Goal: Find specific page/section: Find specific page/section

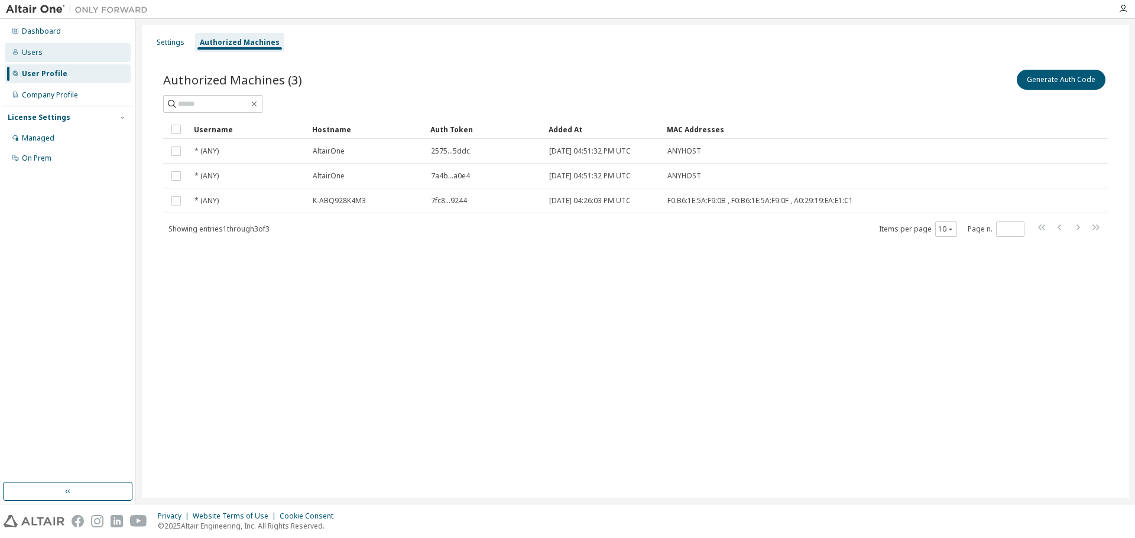
click at [41, 54] on div "Users" at bounding box center [68, 52] width 126 height 19
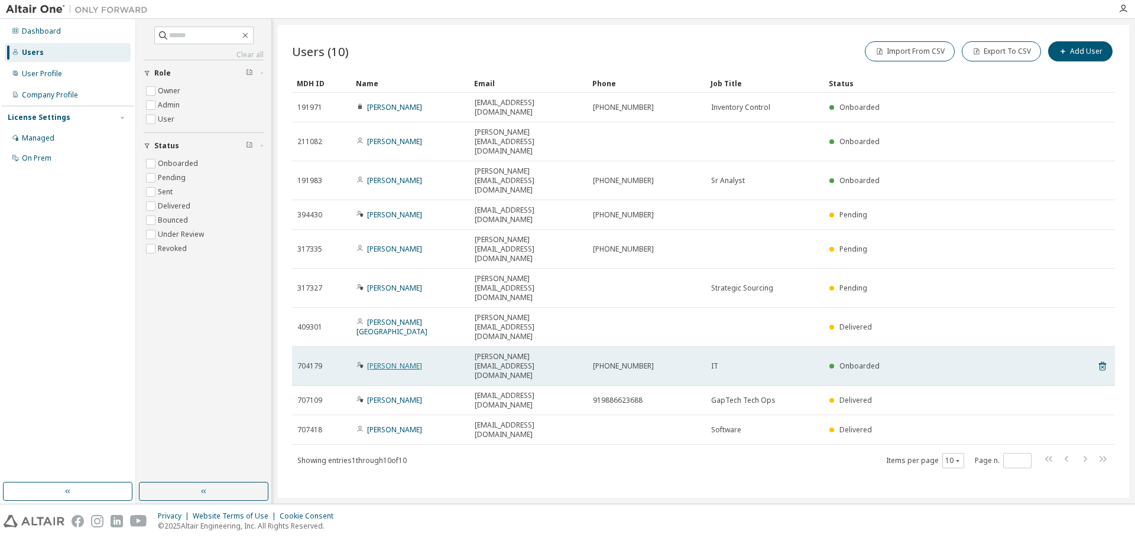
click at [375, 361] on link "[PERSON_NAME]" at bounding box center [394, 366] width 55 height 10
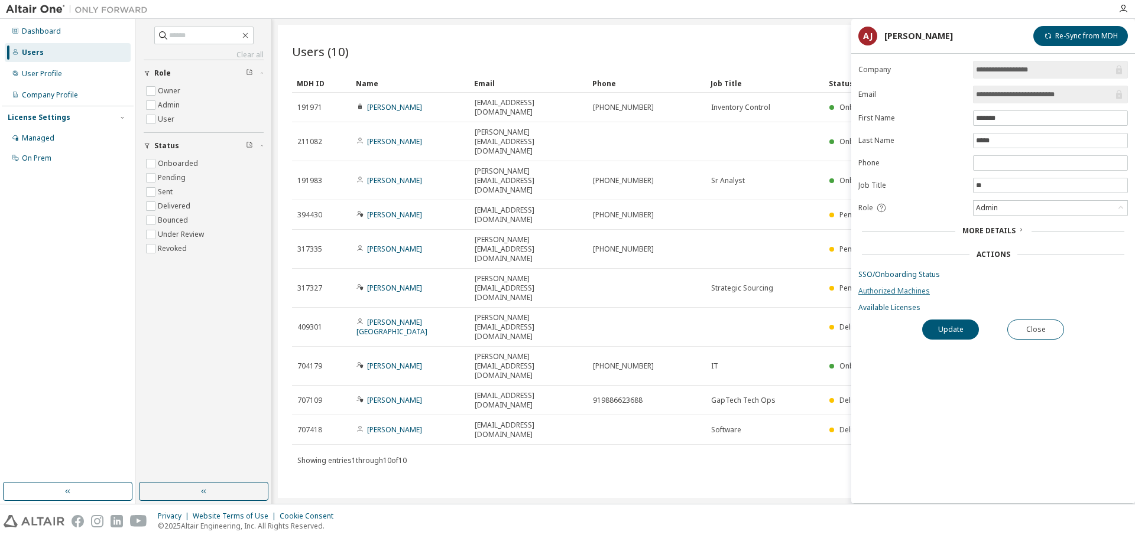
click at [890, 287] on link "Authorized Machines" at bounding box center [992, 291] width 269 height 9
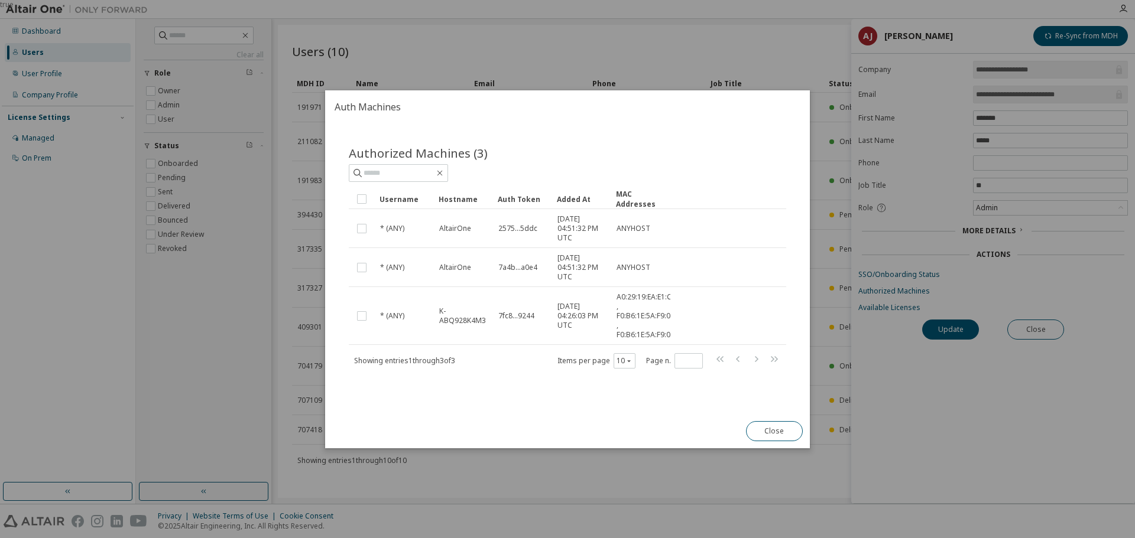
click at [776, 420] on div "Close" at bounding box center [774, 431] width 71 height 34
click at [784, 430] on button "Close" at bounding box center [774, 431] width 57 height 20
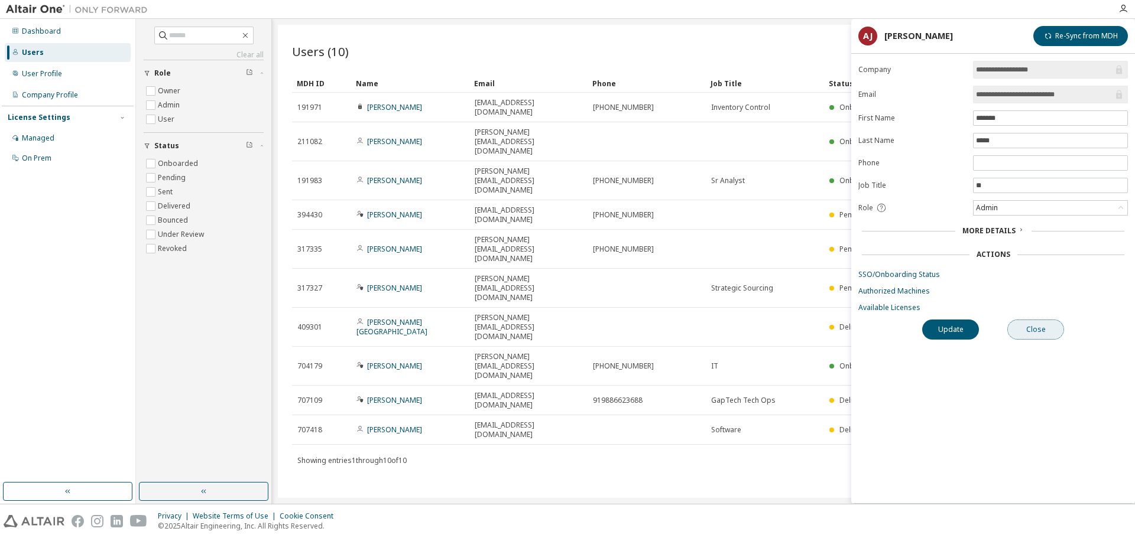
click at [1022, 329] on button "Close" at bounding box center [1035, 330] width 57 height 20
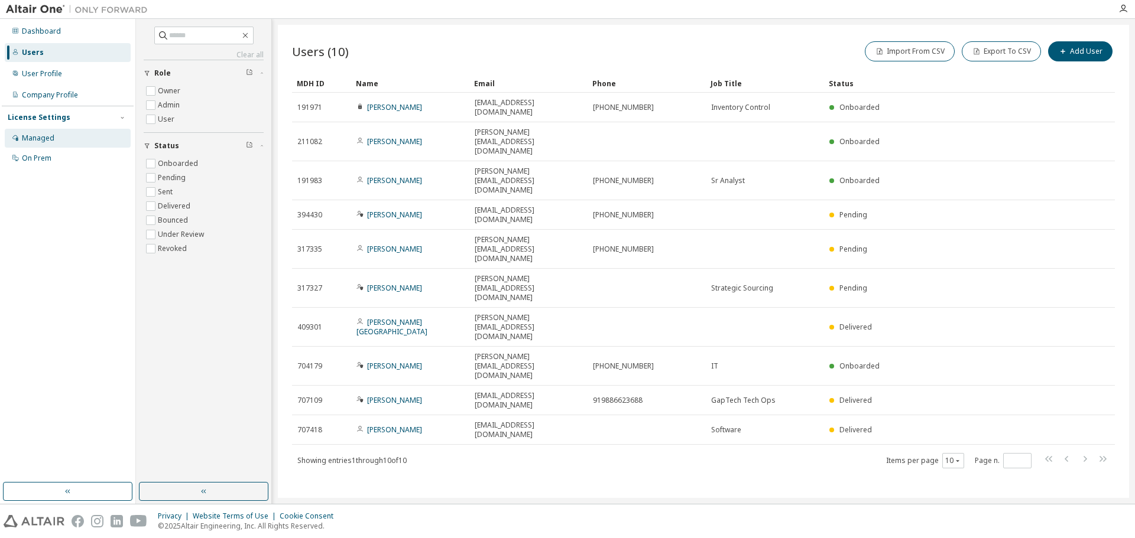
click at [41, 139] on div "Managed" at bounding box center [38, 138] width 32 height 9
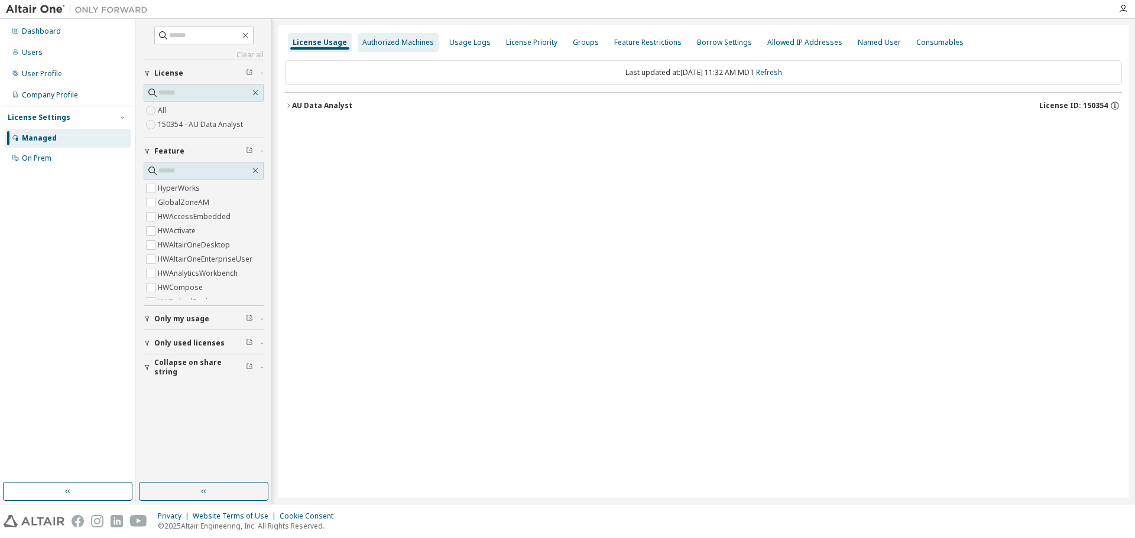
click at [394, 45] on div "Authorized Machines" at bounding box center [397, 42] width 71 height 9
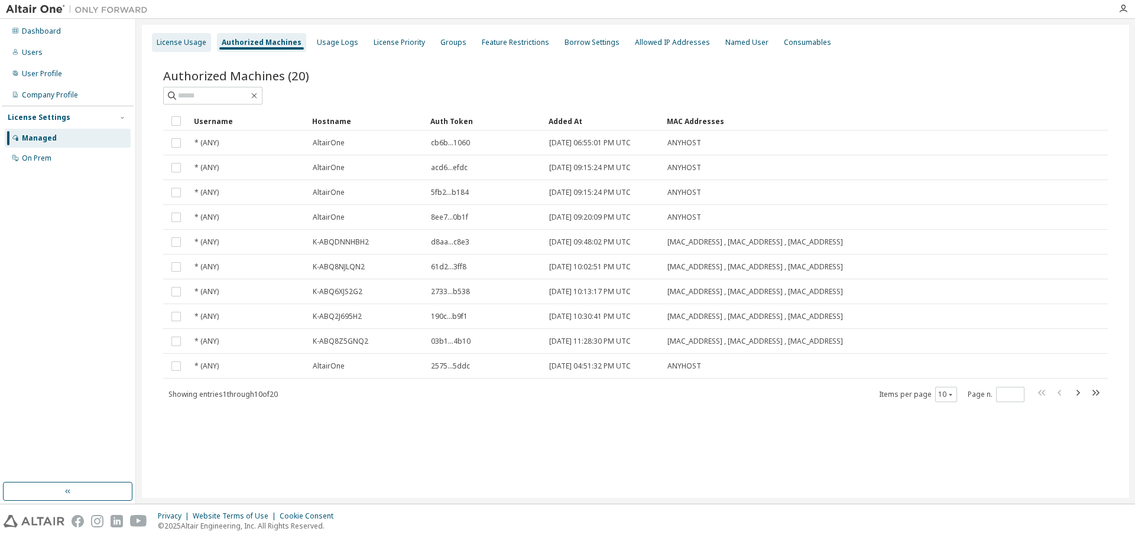
click at [168, 39] on div "License Usage" at bounding box center [182, 42] width 50 height 9
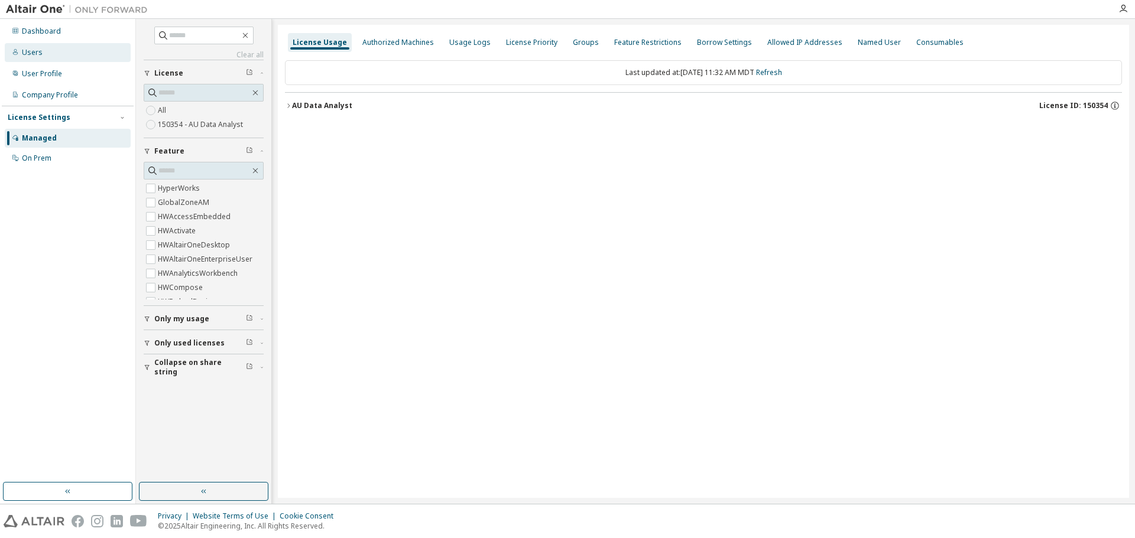
click at [39, 57] on div "Users" at bounding box center [68, 52] width 126 height 19
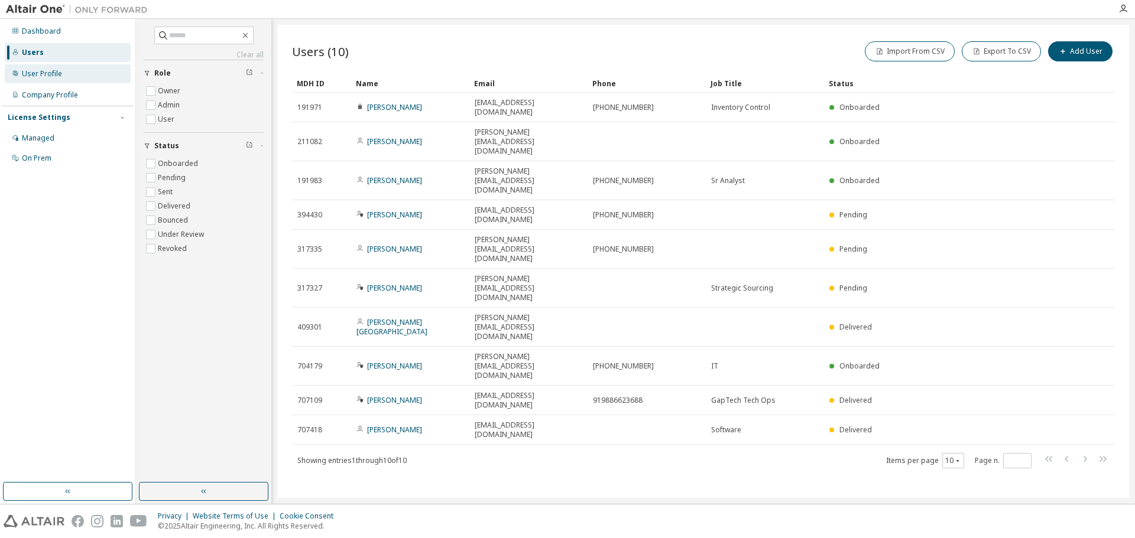
click at [43, 76] on div "User Profile" at bounding box center [42, 73] width 40 height 9
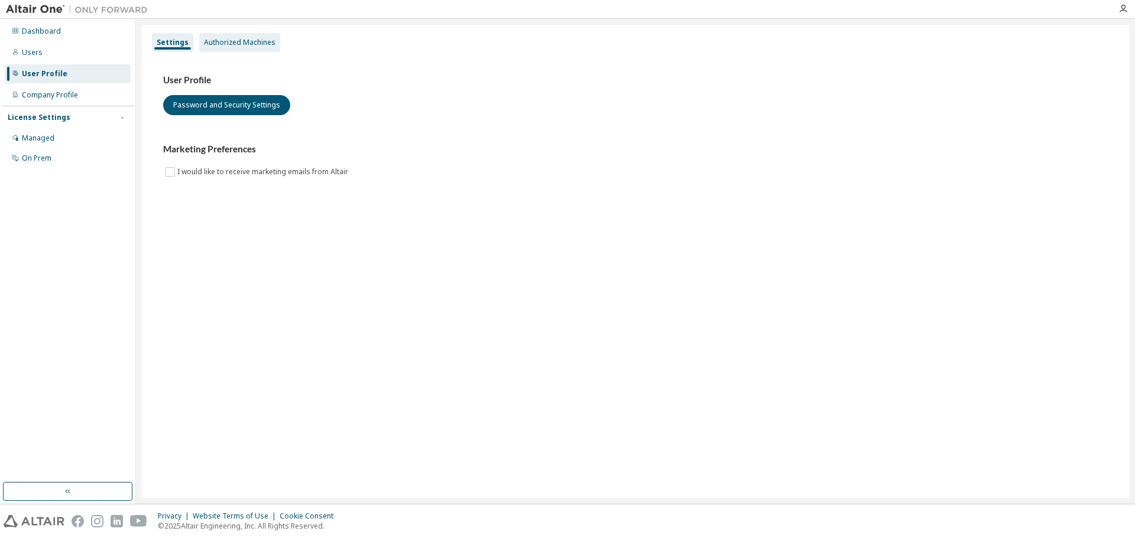
click at [225, 41] on div "Authorized Machines" at bounding box center [239, 42] width 71 height 9
